Goal: Task Accomplishment & Management: Complete application form

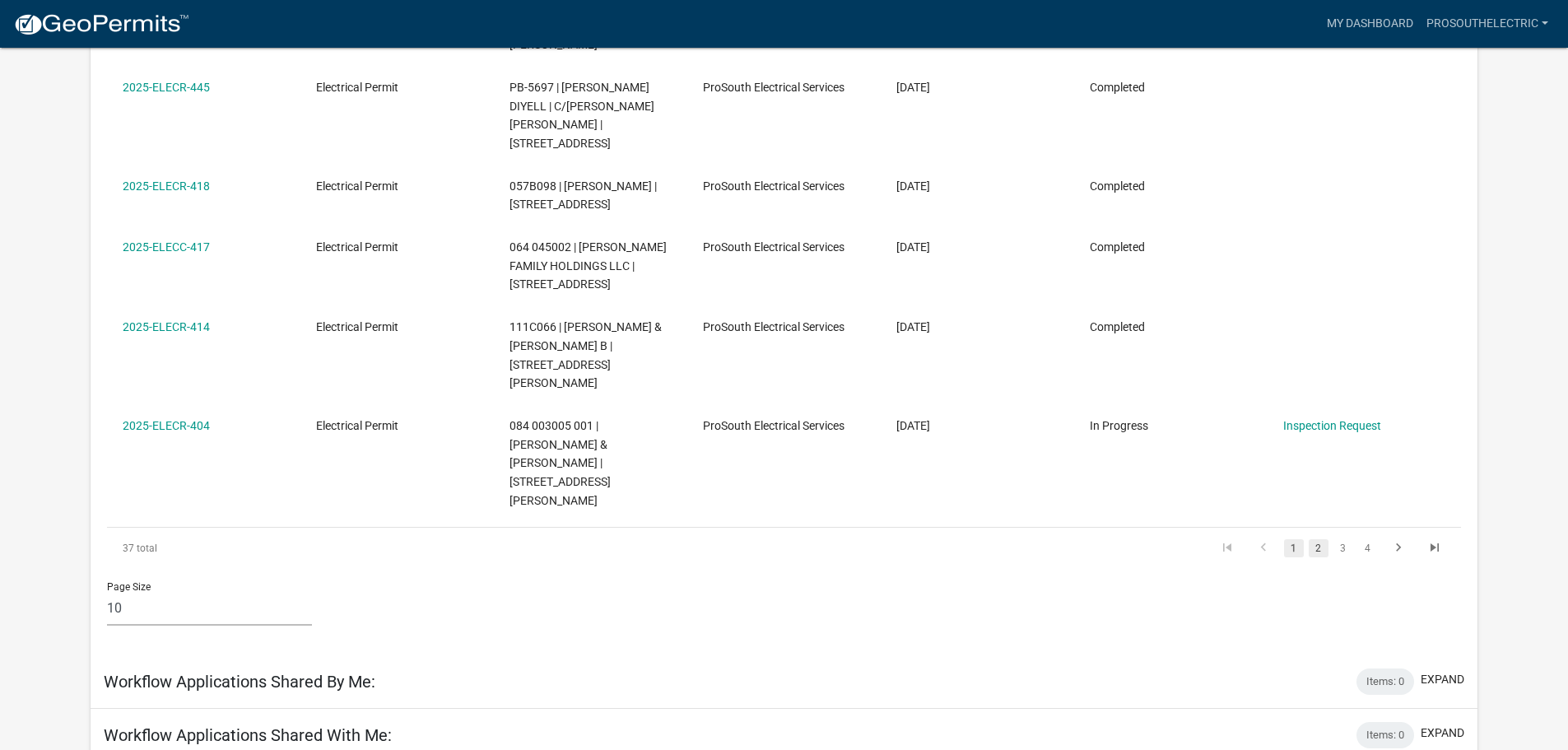
scroll to position [741, 0]
click at [1319, 540] on link "2" at bounding box center [1318, 550] width 19 height 19
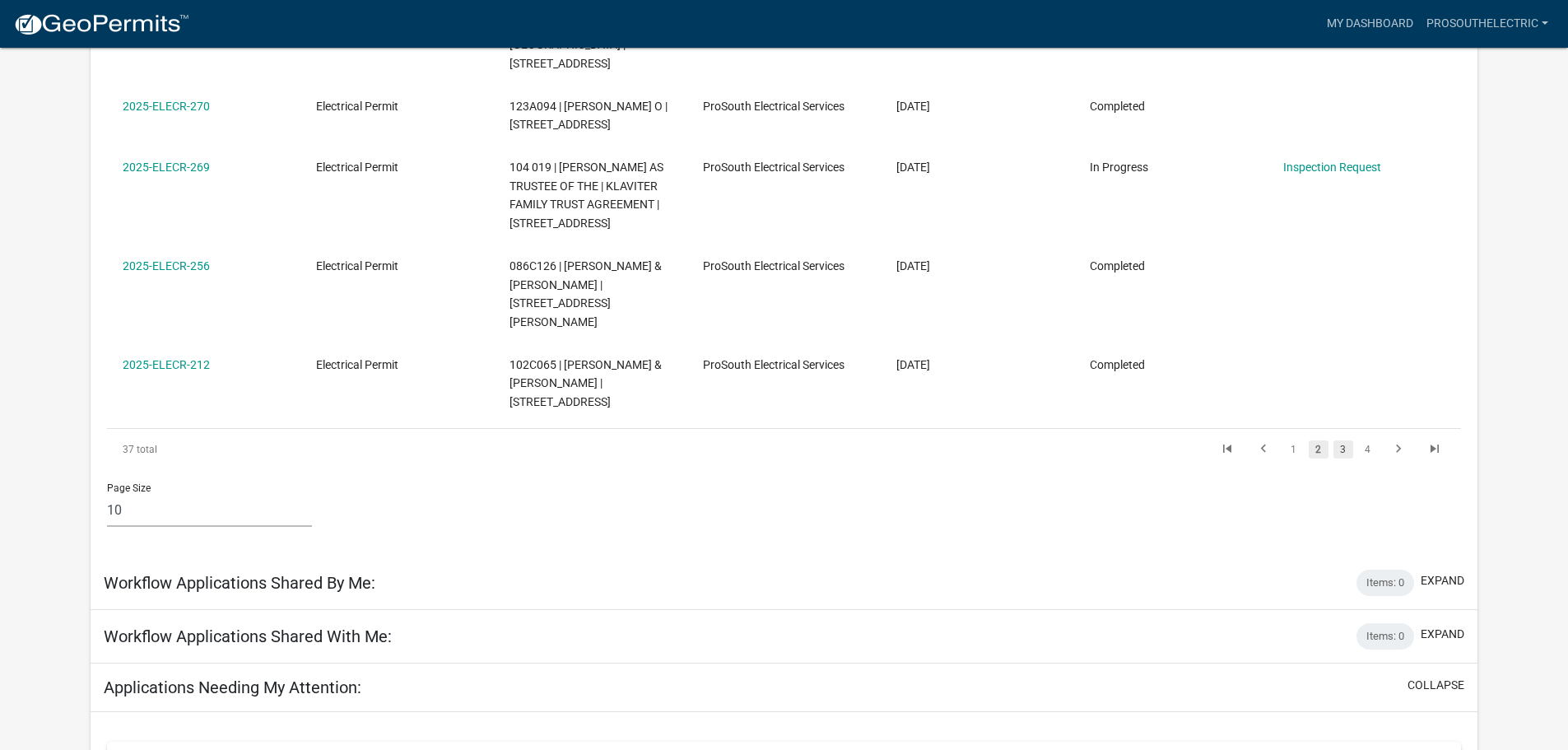
scroll to position [822, 0]
click at [1346, 439] on link "3" at bounding box center [1342, 449] width 19 height 19
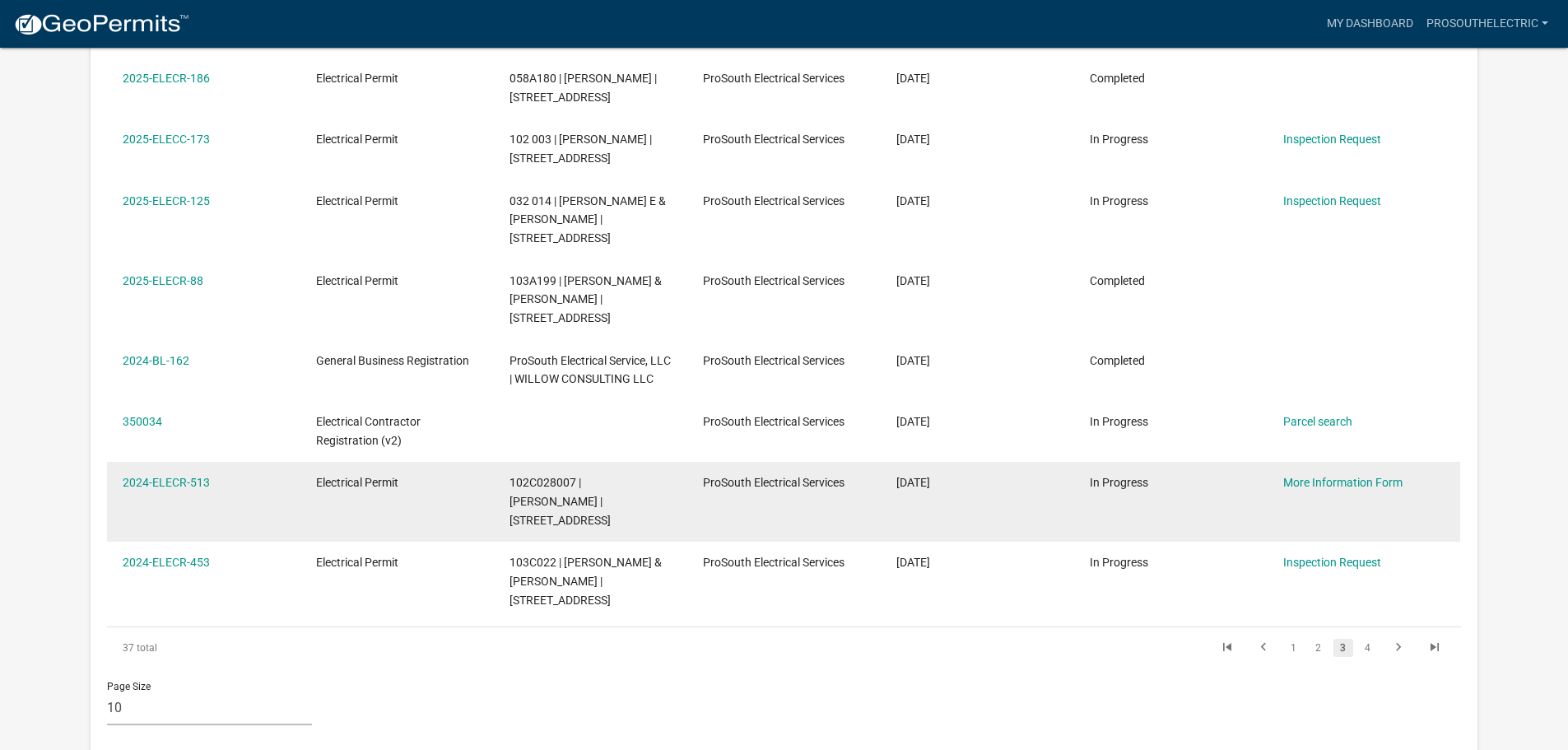
scroll to position [493, 0]
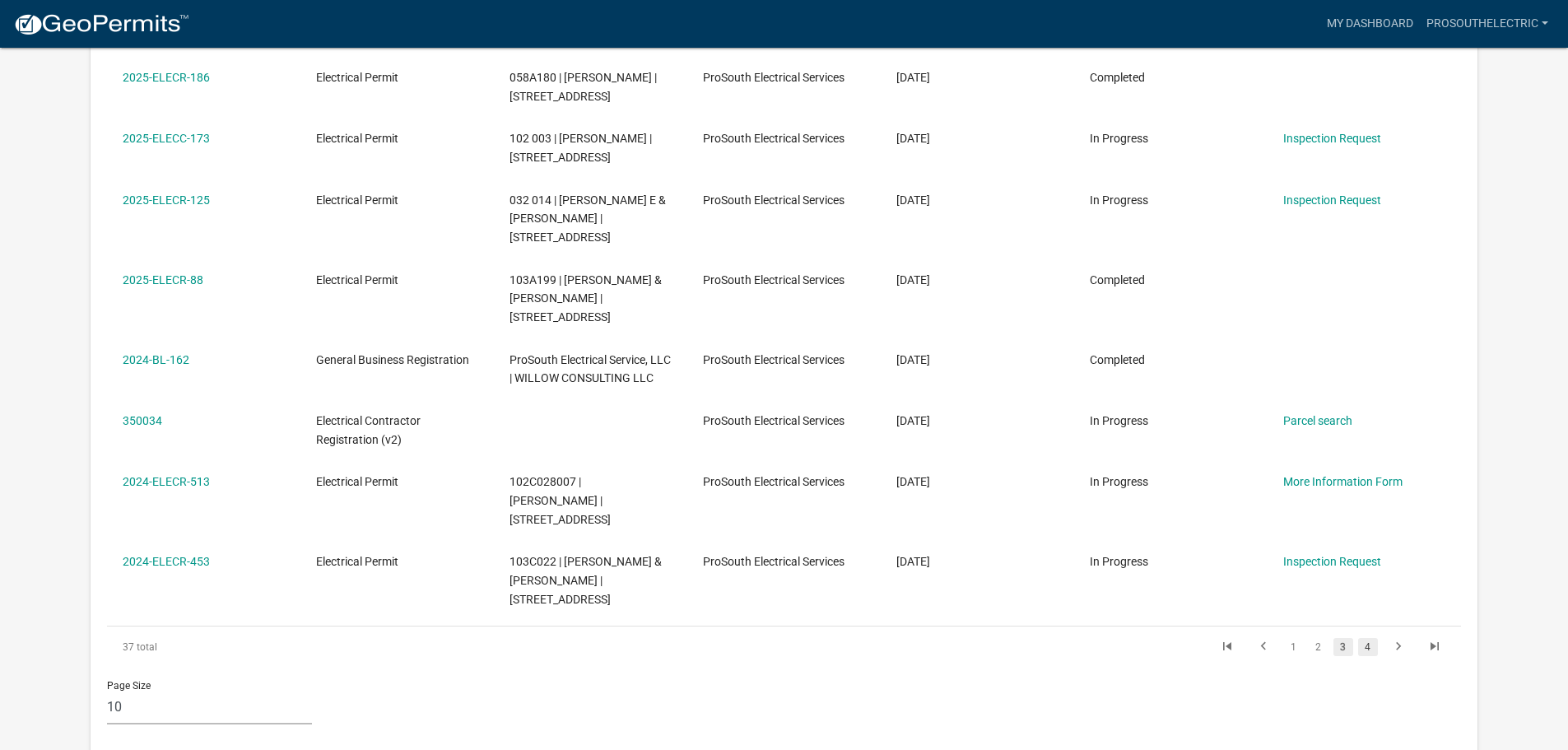
click at [1369, 638] on link "4" at bounding box center [1368, 647] width 19 height 19
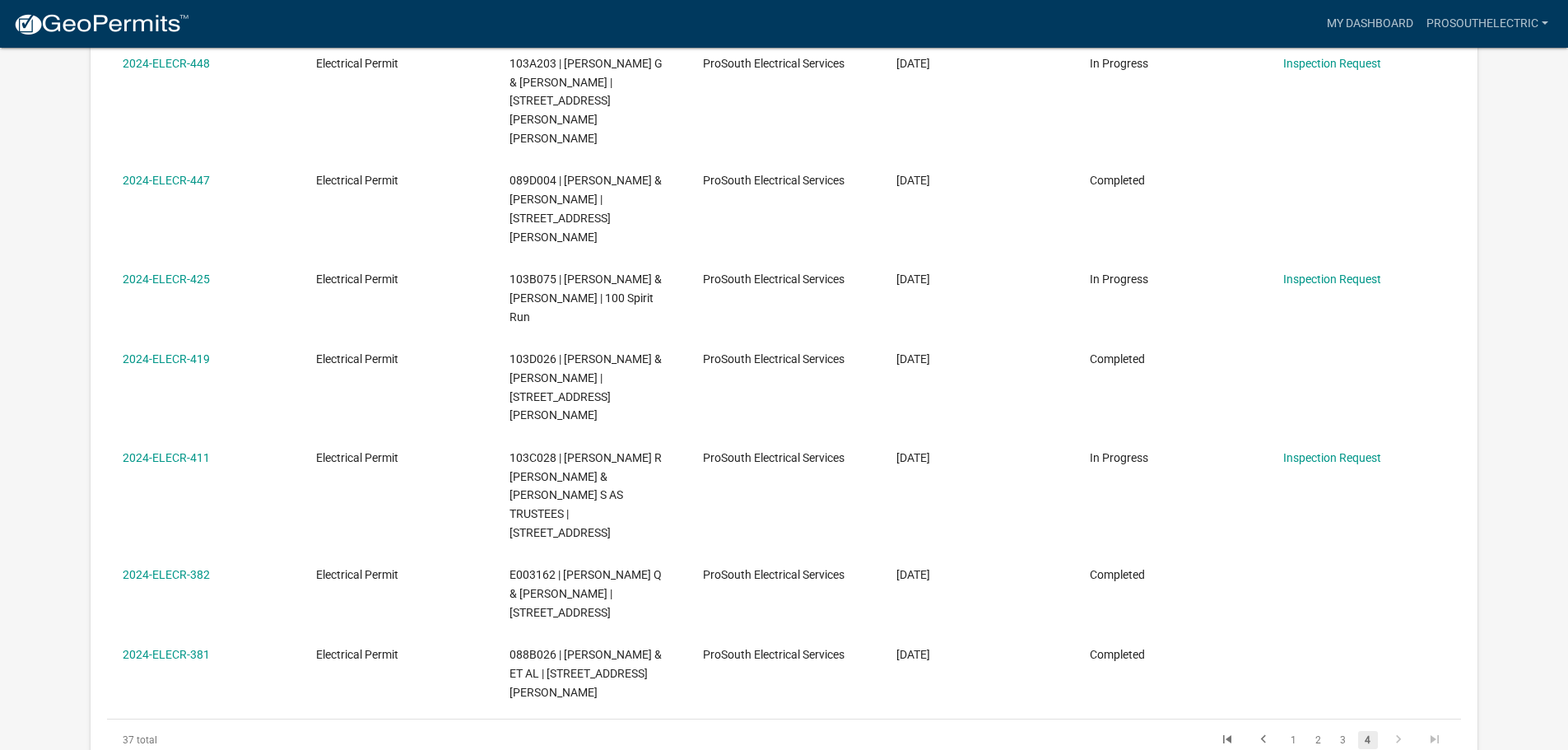
scroll to position [367, 0]
click at [1286, 730] on link "1" at bounding box center [1294, 739] width 19 height 19
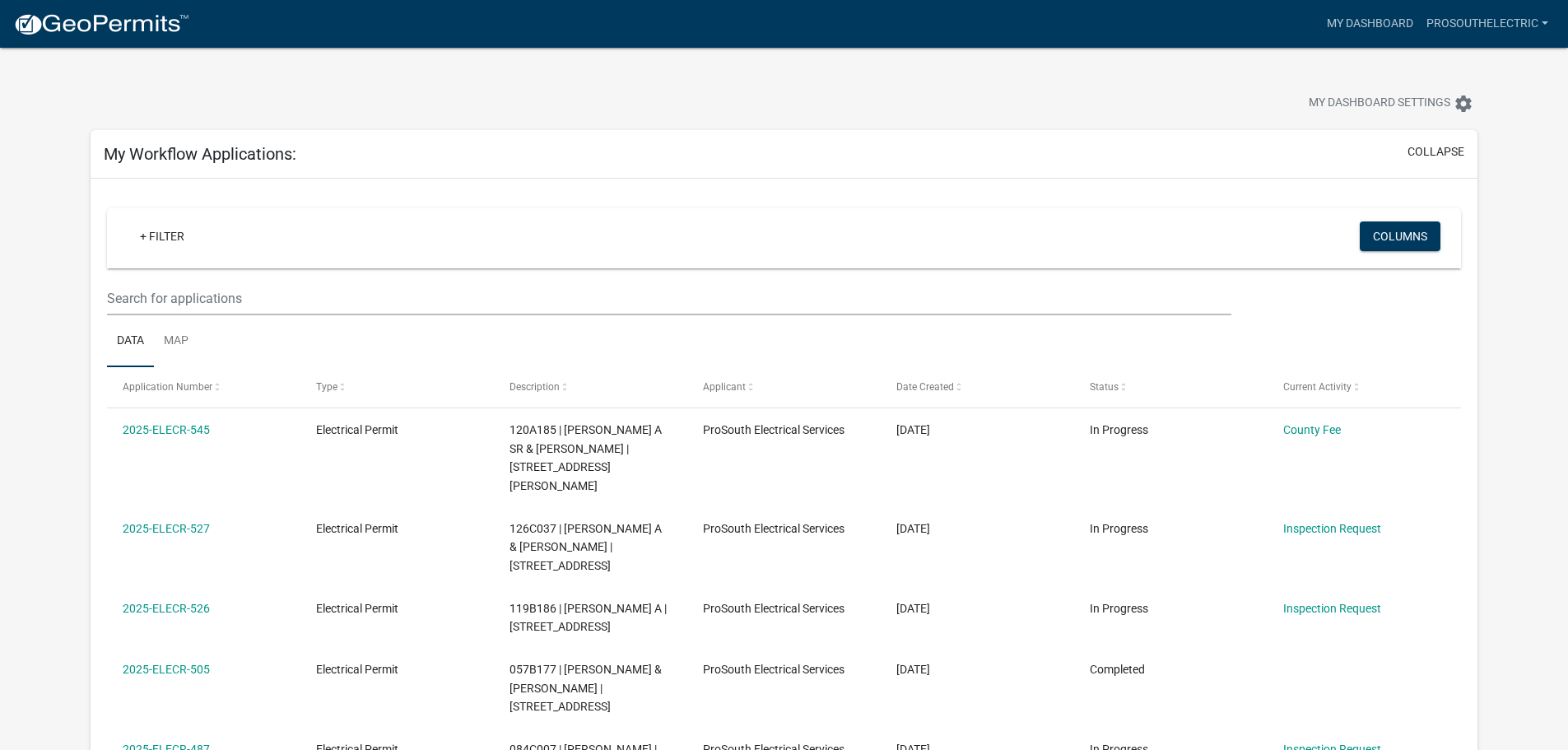
click at [502, 243] on div "+ Filter" at bounding box center [561, 238] width 892 height 34
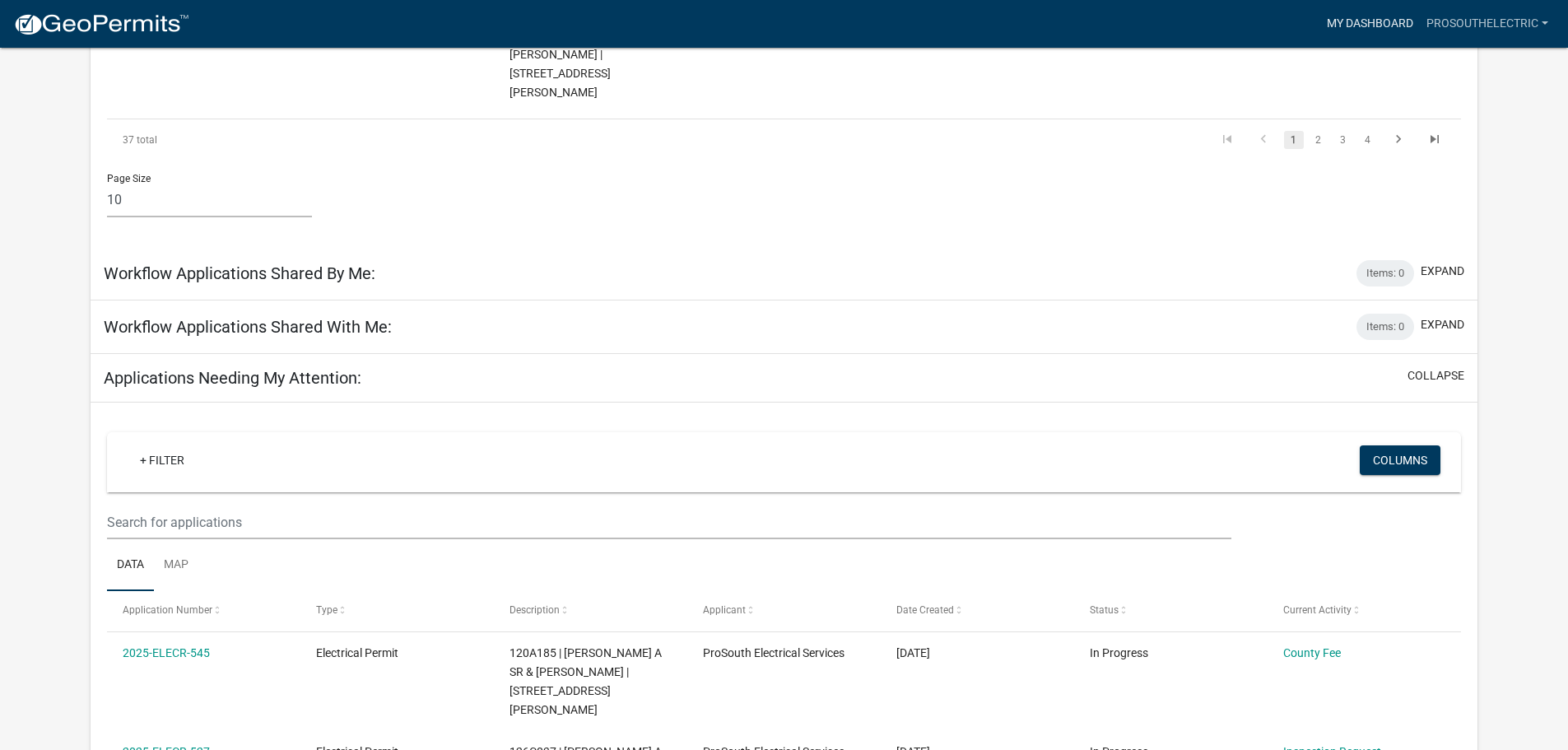
scroll to position [1151, 0]
click at [1362, 23] on link "My Dashboard" at bounding box center [1370, 24] width 99 height 31
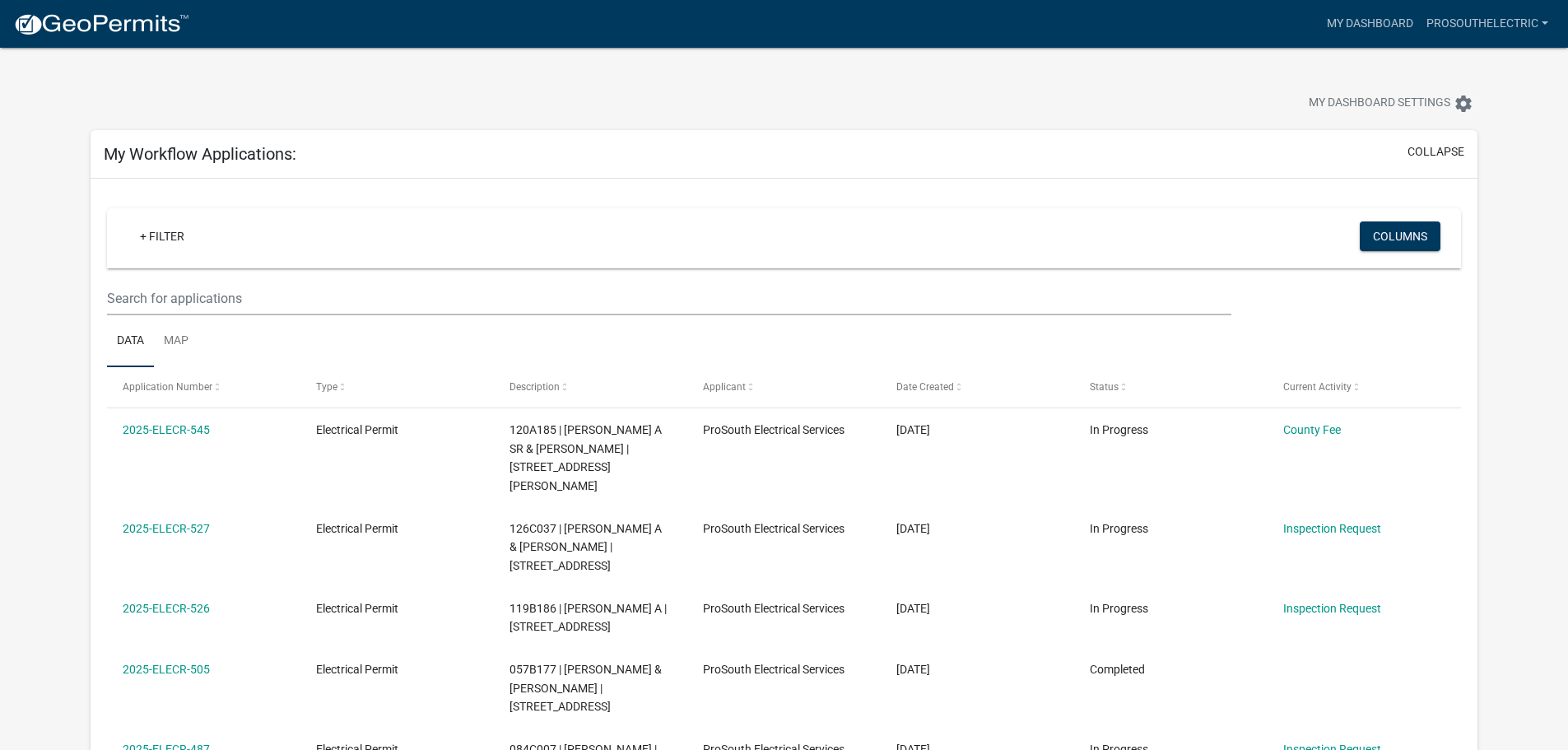
click at [134, 31] on img at bounding box center [101, 24] width 176 height 24
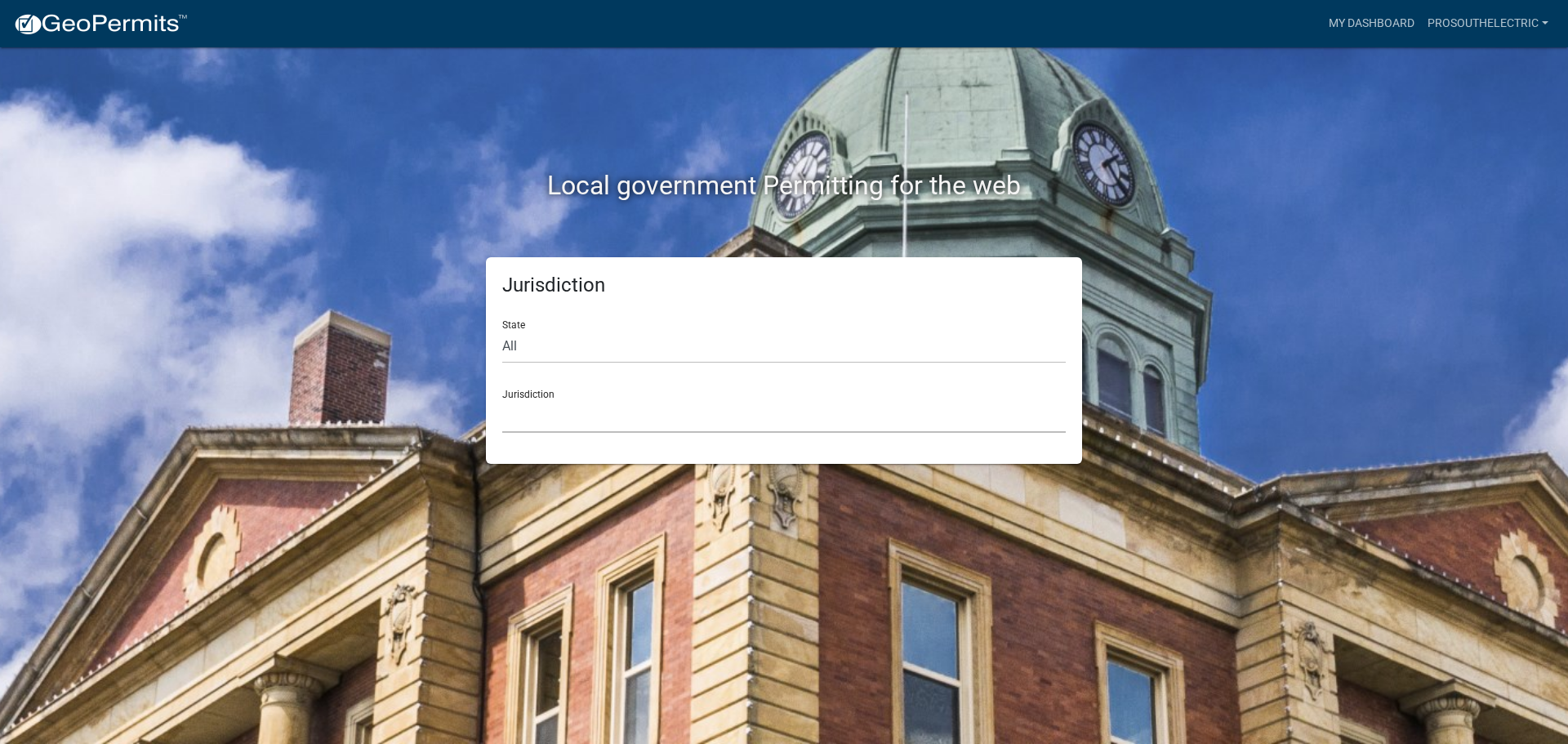
click at [567, 419] on select "[GEOGRAPHIC_DATA], [US_STATE] [GEOGRAPHIC_DATA], [US_STATE][PERSON_NAME][GEOGRA…" at bounding box center [783, 416] width 564 height 33
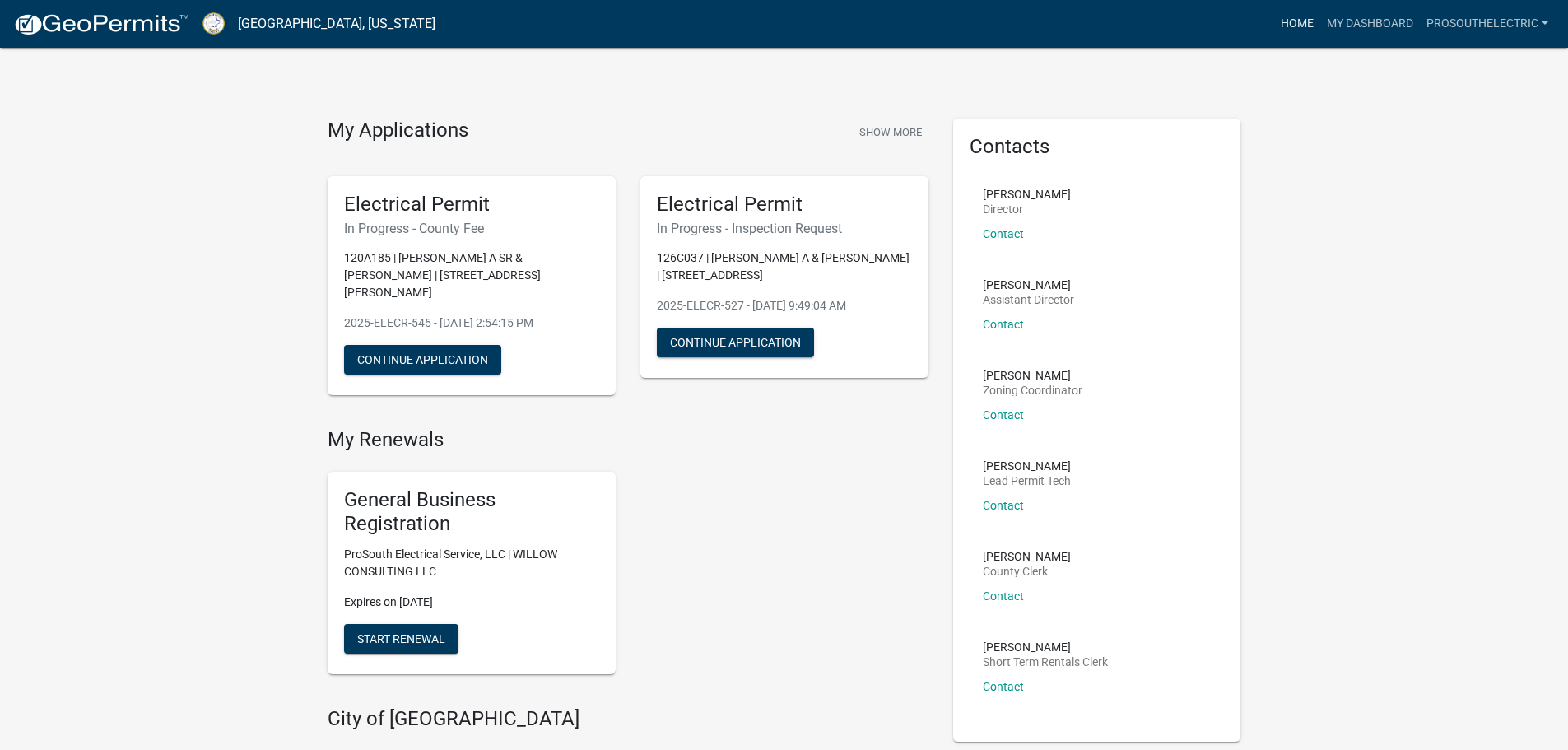
click at [1297, 20] on link "Home" at bounding box center [1297, 24] width 46 height 31
click at [1360, 18] on link "My Dashboard" at bounding box center [1370, 24] width 99 height 31
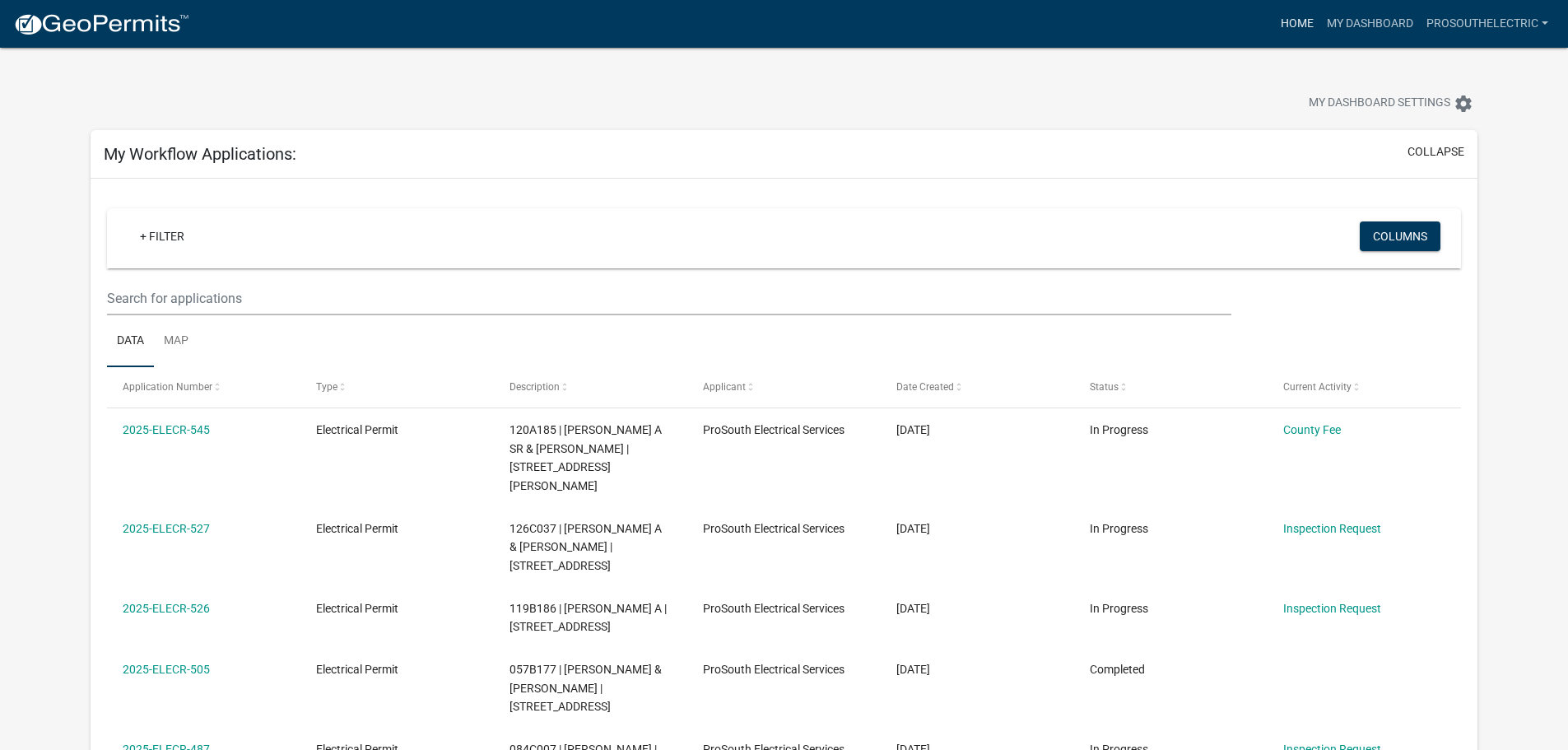
click at [1302, 27] on link "Home" at bounding box center [1297, 24] width 46 height 31
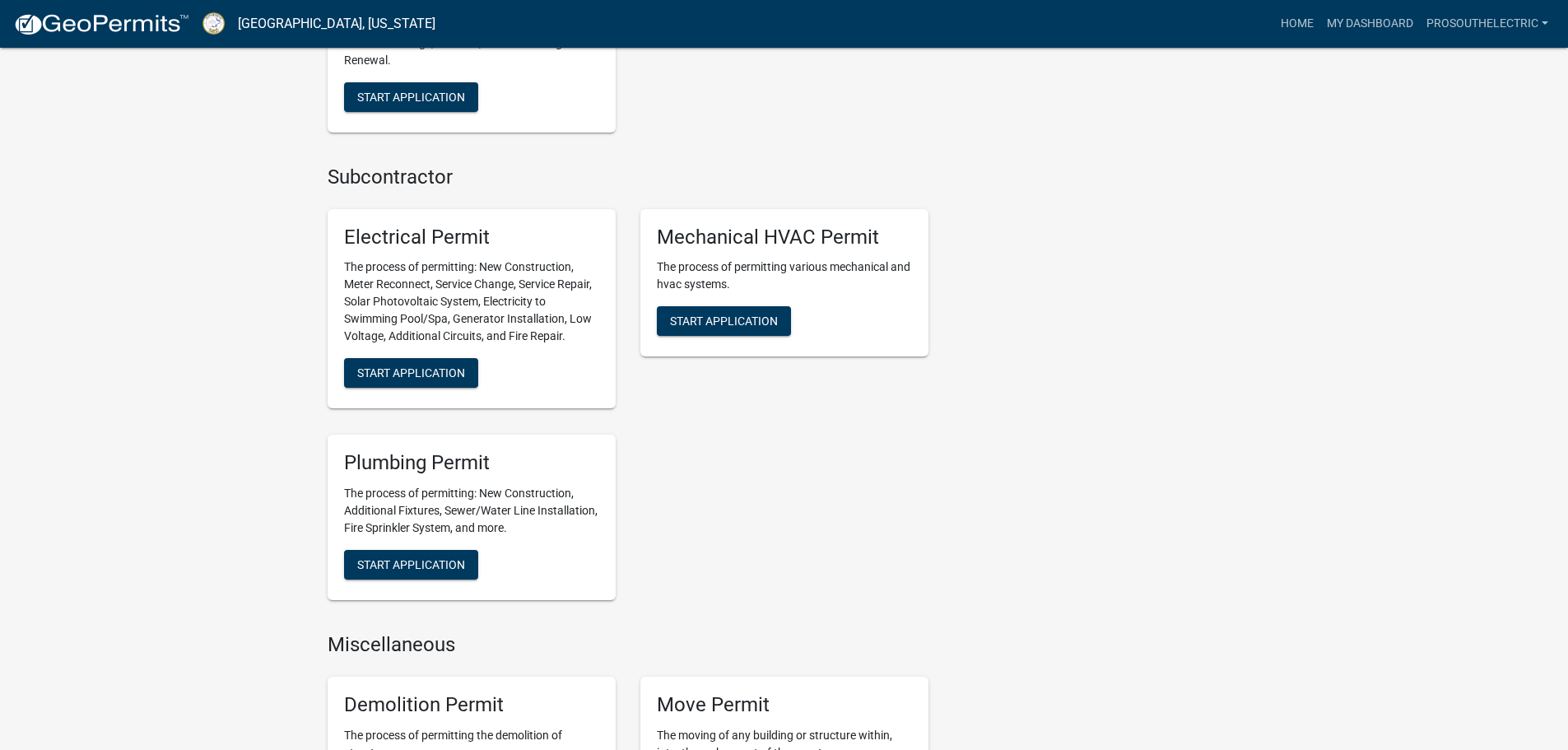
scroll to position [1233, 0]
click at [453, 367] on span "Start Application" at bounding box center [411, 374] width 108 height 13
